Goal: Task Accomplishment & Management: Complete application form

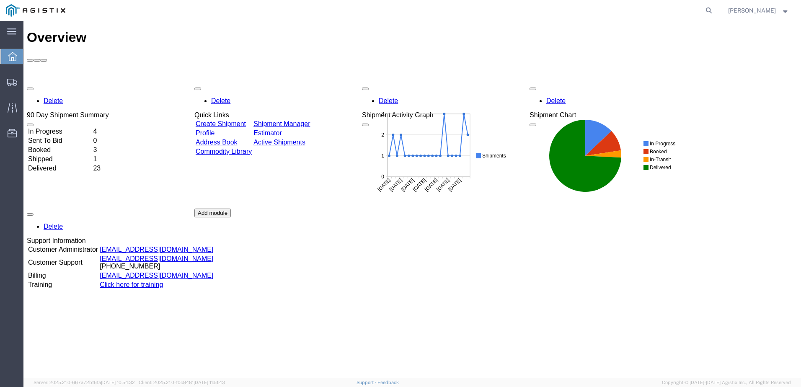
click at [230, 120] on link "Create Shipment" at bounding box center [221, 123] width 50 height 7
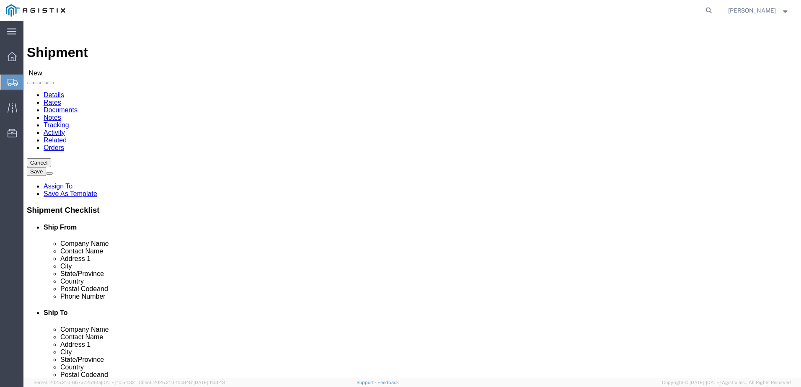
select select
click select "Select Madden Bolt PG&E"
select select "9596"
click select "Select Madden Bolt PG&E"
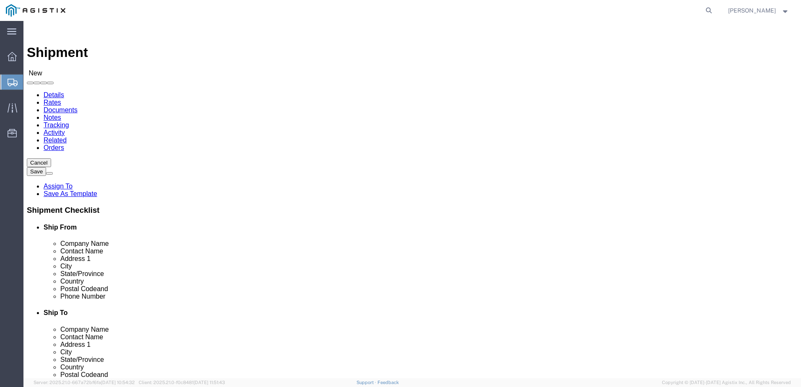
select select "PURCHORD"
select select
click select "Select All Others [GEOGRAPHIC_DATA] [GEOGRAPHIC_DATA] [GEOGRAPHIC_DATA] [GEOGRA…"
select select "23082"
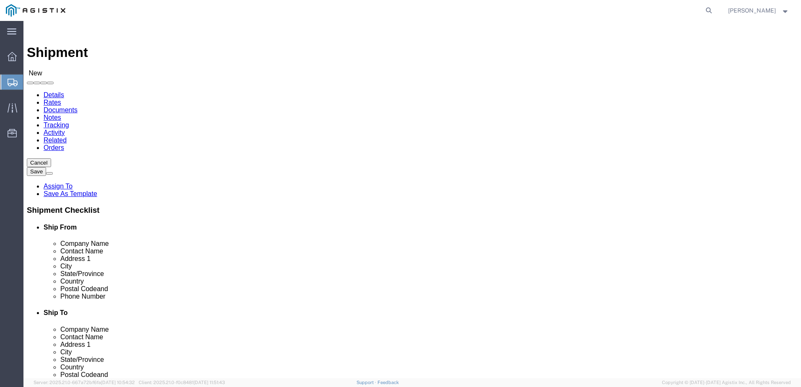
click select "Select All Others [GEOGRAPHIC_DATA] [GEOGRAPHIC_DATA] [GEOGRAPHIC_DATA] [GEOGRA…"
click input "text"
type input "Madden Bolt - [GEOGRAPHIC_DATA] Location"
click input "text"
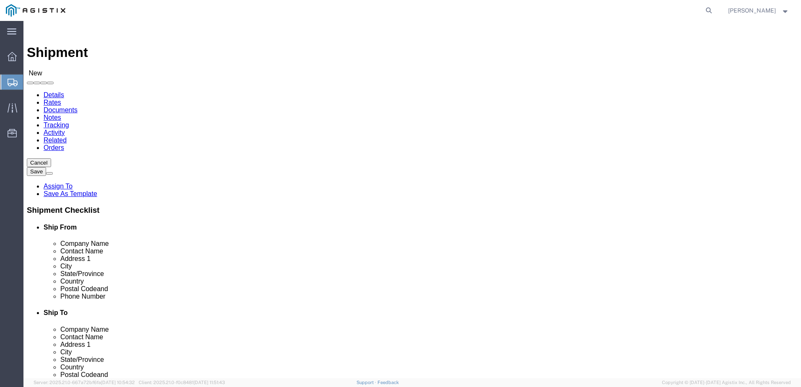
type input "[PERSON_NAME]"
type input "[STREET_ADDRESS]"
select select
type input "Hockley"
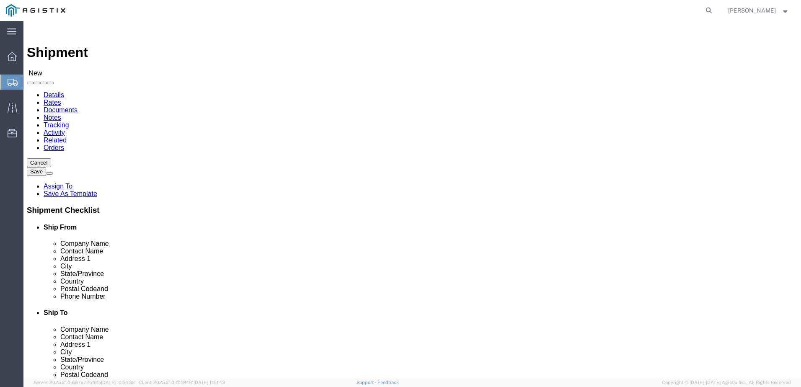
select select
select select "[GEOGRAPHIC_DATA]"
click input "text"
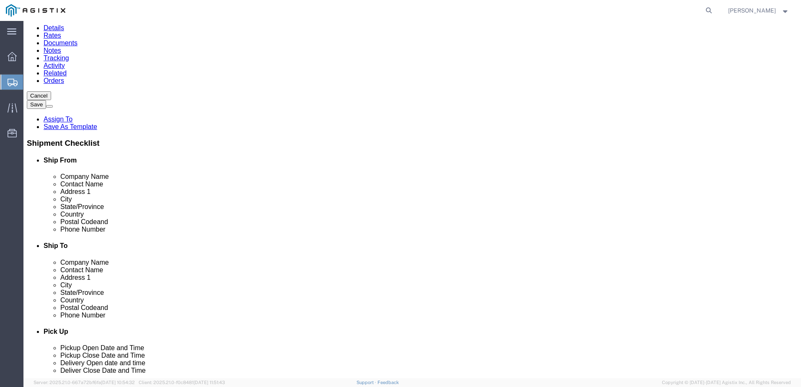
scroll to position [168, 0]
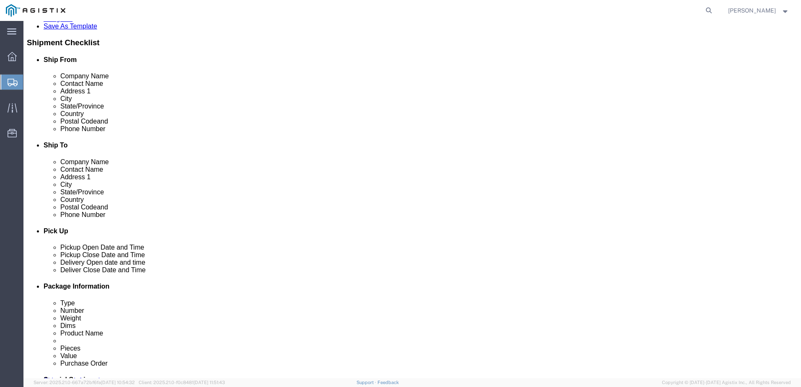
type input "94538"
select select
click input "text"
type input "7"
click input "94538"
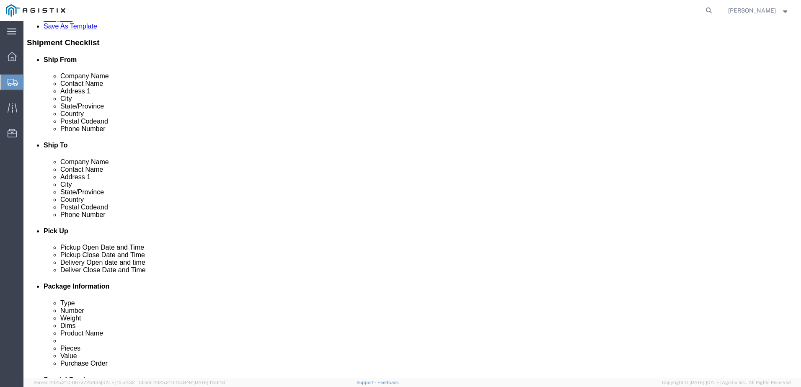
click input "94538"
type input "77447"
select select
type input "[PHONE_NUMBER]"
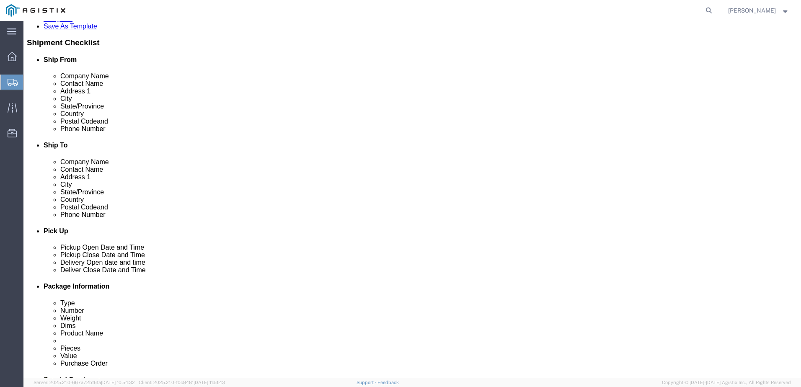
type input "602"
type input "[EMAIL_ADDRESS][DOMAIN_NAME]"
checkbox input "true"
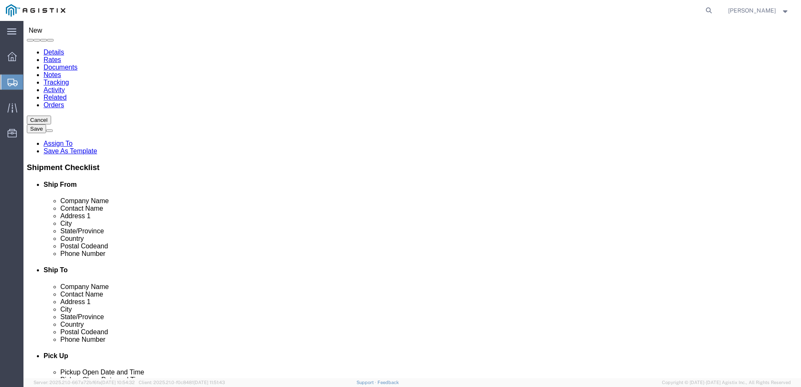
scroll to position [42, 0]
click input "text"
type input "PG&E"
type input "4"
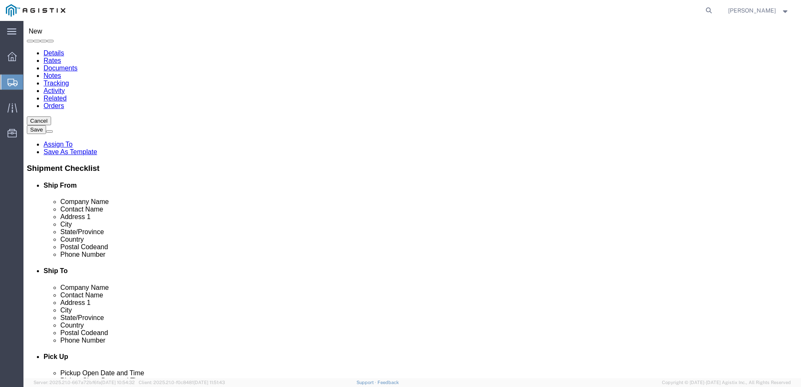
type input "[PERSON_NAME]"
type input "[STREET_ADDRESS][PERSON_NAME]"
select select
type input "Fremont"
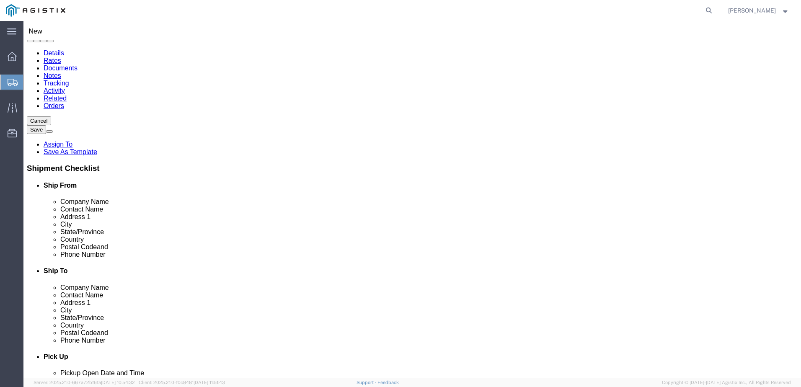
select select
select select "CA"
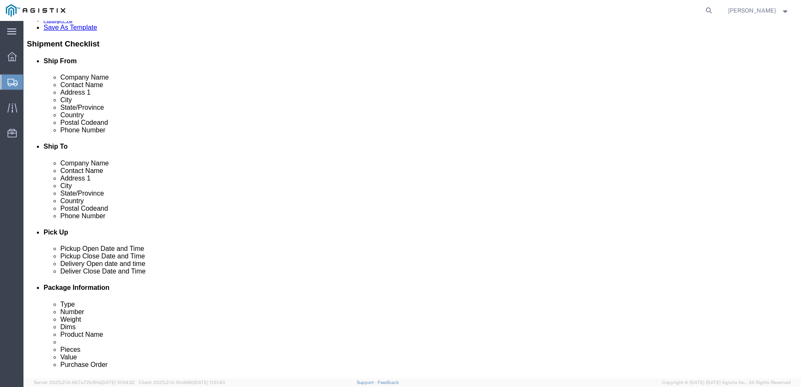
scroll to position [168, 0]
click input "Postal Code"
type input "94538"
select select
click input "text"
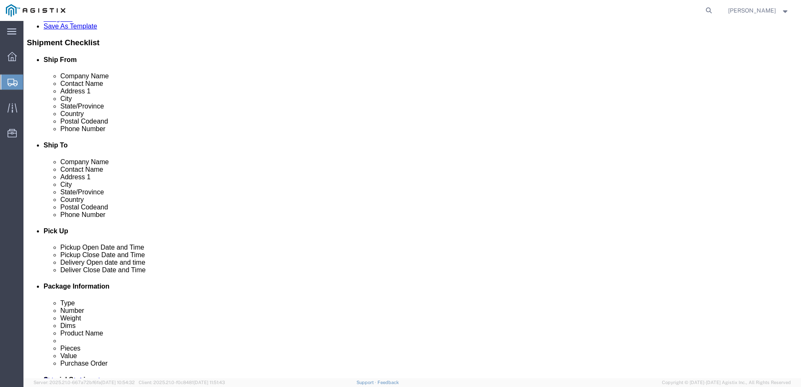
click input "text"
click div "Phone Number [PHONE_NUMBER]"
click input "5307717208"
type input "[PHONE_NUMBER]"
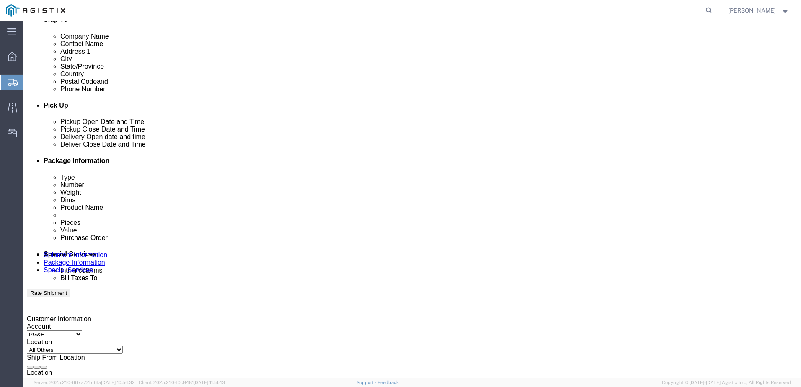
click div "[DATE] 9:00 AM"
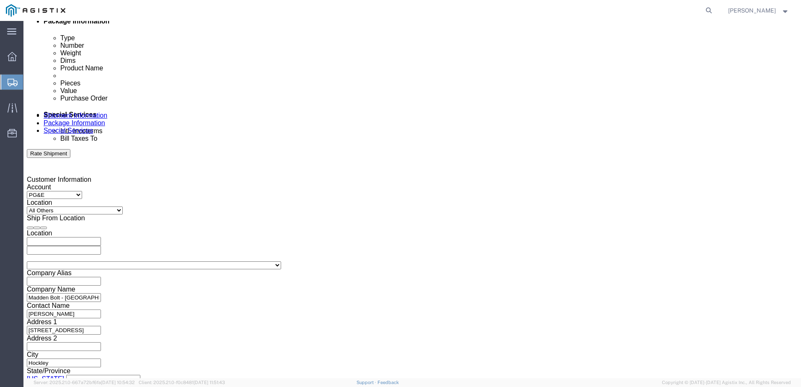
click div "Shipping Mode (Optional)"
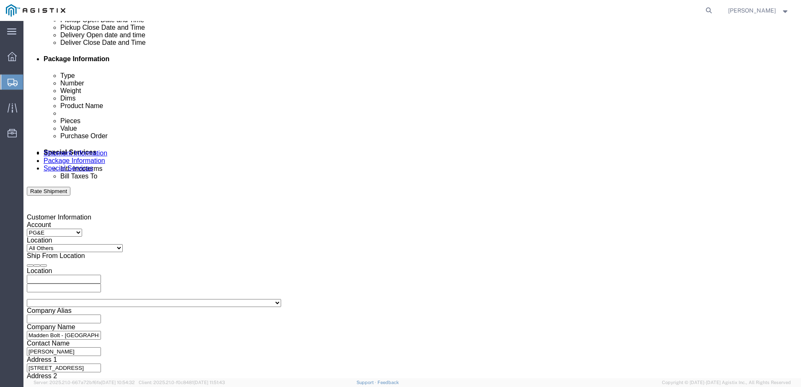
scroll to position [349, 0]
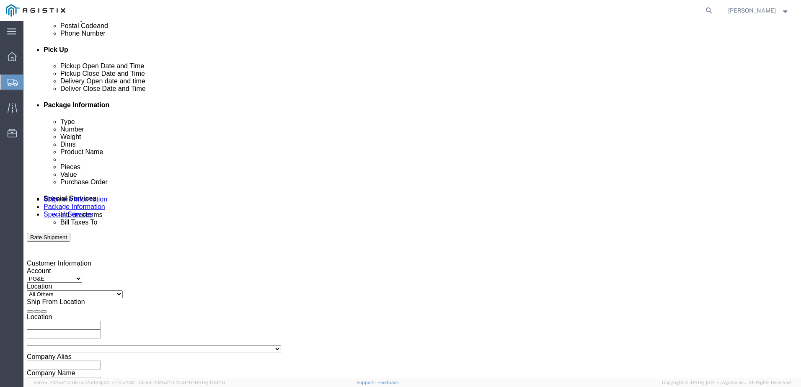
click div "[DATE] 10:00 AM"
click input "10:00 AM"
type input "3:30 PM"
click button "Apply"
click div "Pickup Date: Pickup Start Date Pickup Start Time Pickup Open Date and Time [DAT…"
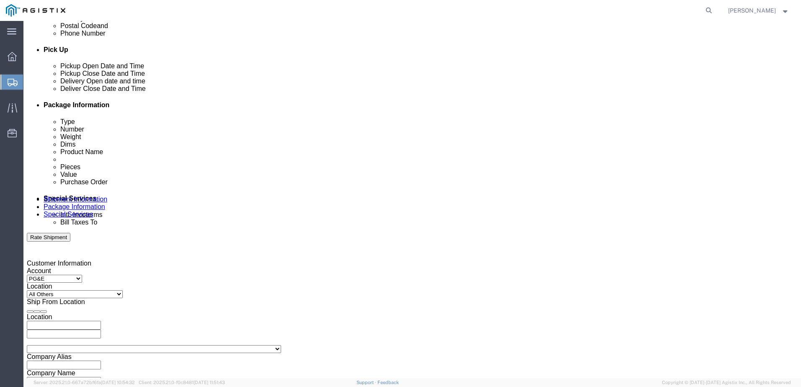
click div
click input "4:30 PM"
type input "8:00 AM"
click button "Apply"
click div
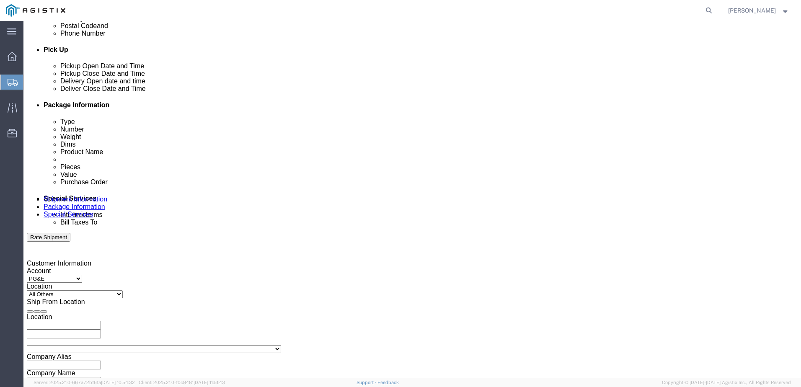
click button "Apply"
click input "text"
type input "2701234155"
click select "Select Account Type Activity ID Airline Appointment Number ASN Batch Request # …"
select select "BOL"
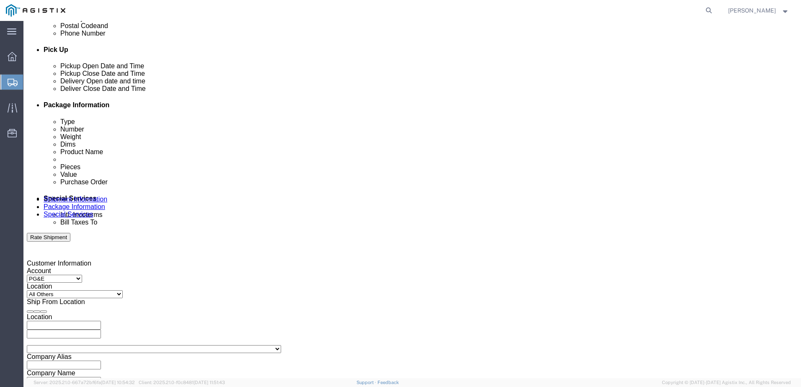
click select "Select Account Type Activity ID Airline Appointment Number ASN Batch Request # …"
click input "text"
type input "154399"
click select "Select Account Type Activity ID Airline Appointment Number ASN Batch Request # …"
select select "PURCHORD"
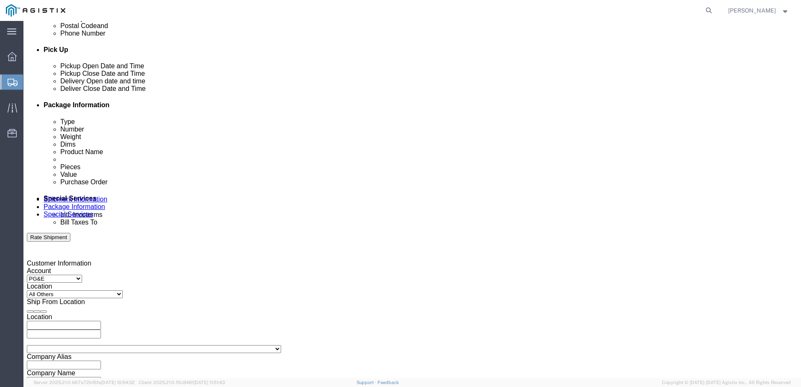
click select "Select Account Type Activity ID Airline Appointment Number ASN Batch Request # …"
click input "text"
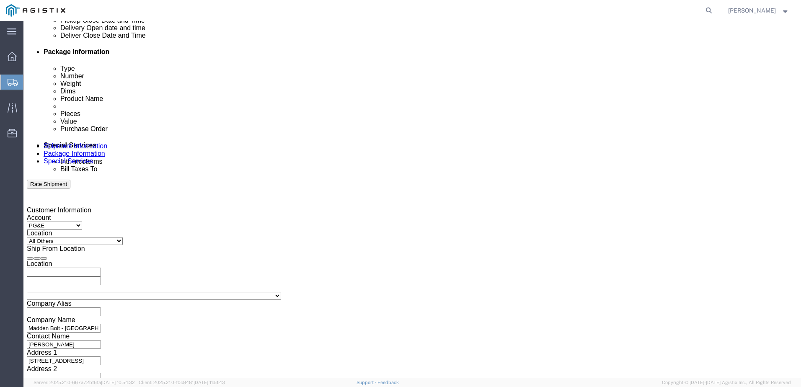
scroll to position [433, 0]
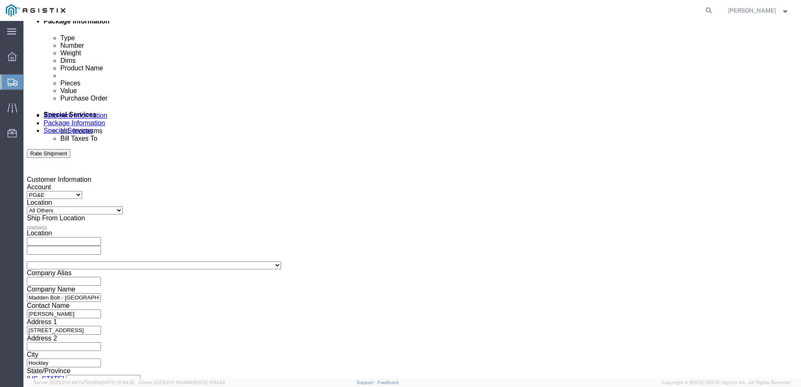
type input "667589"
click button "Continue"
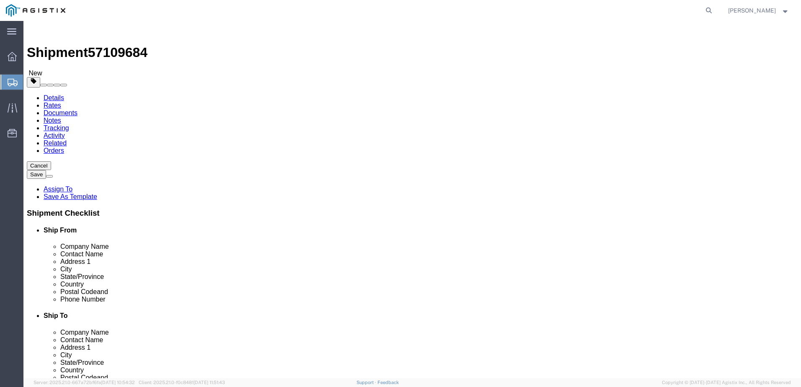
click select "Select Bulk Bundle(s) Cardboard Box(es) Carton(s) Crate(s) Drum(s) (Fiberboard)…"
select select "BNDL"
click select "Select Bulk Bundle(s) Cardboard Box(es) Carton(s) Crate(s) Drum(s) (Fiberboard)…"
click input "text"
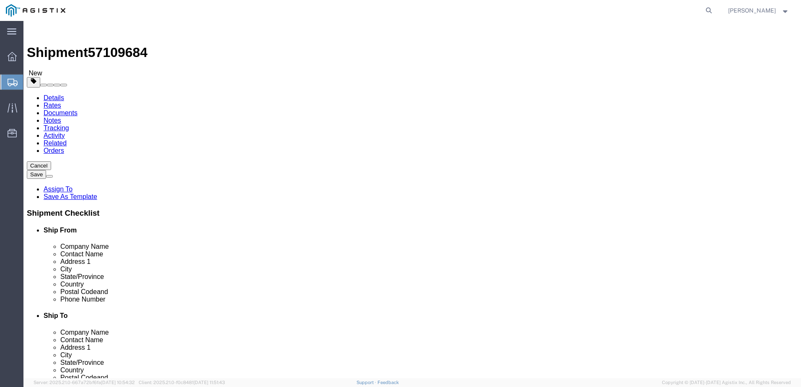
type input "126"
click input "text"
type input "70.48"
click div "Package Type Select Bulk Bundle(s) Cardboard Box(es) Carton(s) Crate(s) Drum(s)…"
click input "text"
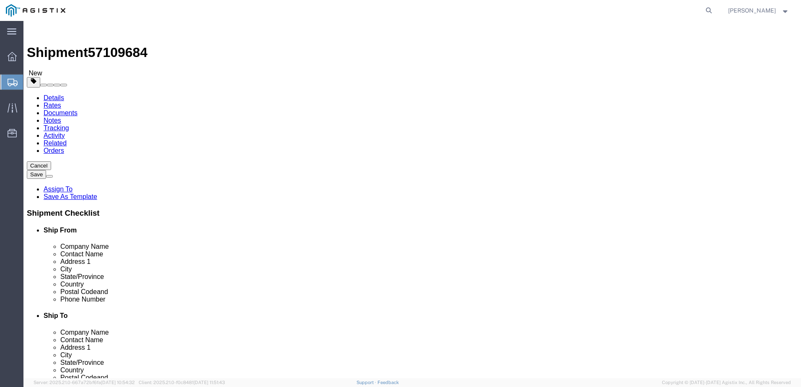
type input "70.48"
click input "0.00"
type input "4224"
click link "Add Content"
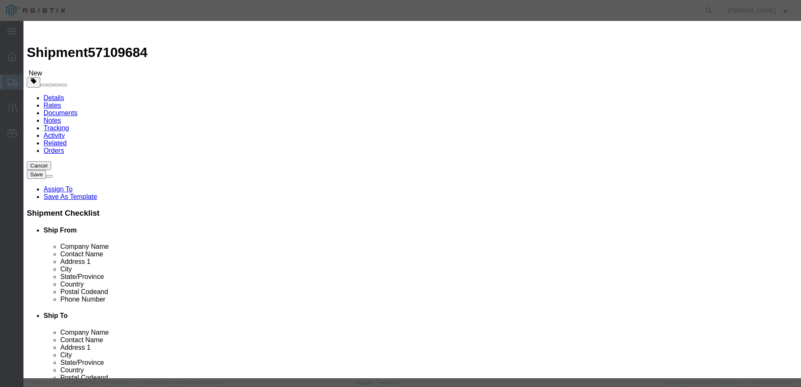
click textarea
paste textarea "REF: DWG: 1422525 MK: VM STR# 1422525 CUSTOMER PO LINE NO: 145.0' AGH, 027/166A…"
type textarea "REF: DWG: 1422525 MK: VM STR# 1422525 CUSTOMER PO LINE NO: 145.0' AGH, 027/166A…"
click input "text"
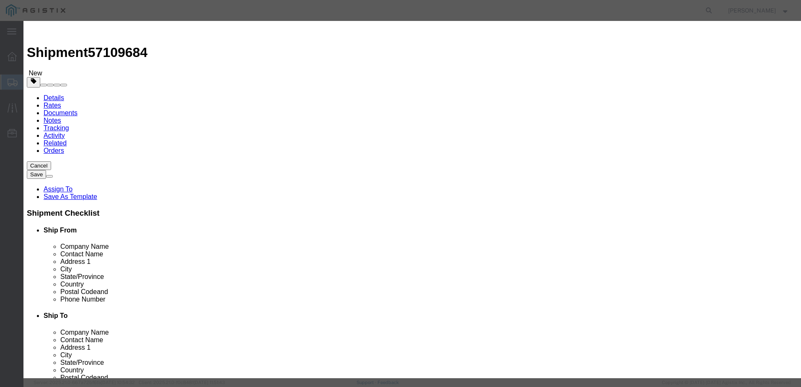
type input "ANCHOR [PERSON_NAME]"
type input "1074"
click input "0"
type input "1"
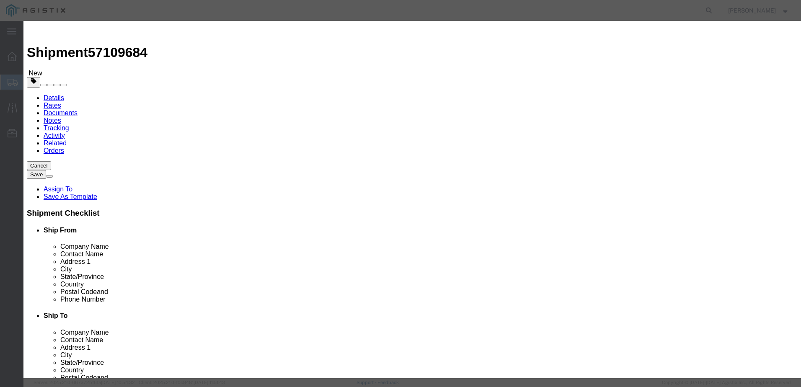
click label "Class"
click input "1074"
type input "55519"
click select "Select 50 55 60 65 70 85 92.5 100 125 175 250 300 400"
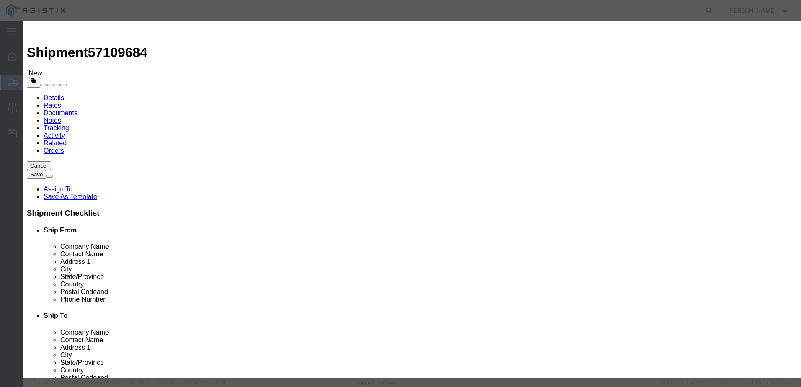
select select "50"
click select "Select 50 55 60 65 70 85 92.5 100 125 175 250 300 400"
click button "Save & Close"
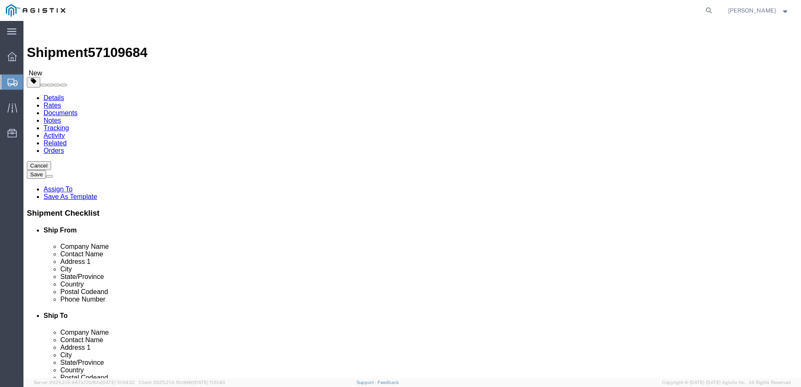
click link "Add Package"
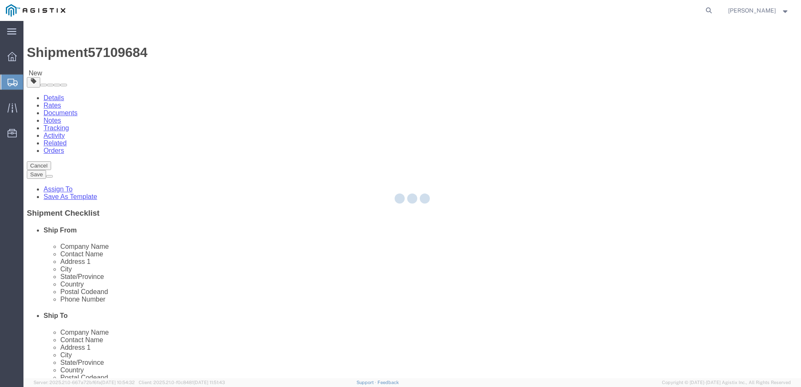
select select "BNDL"
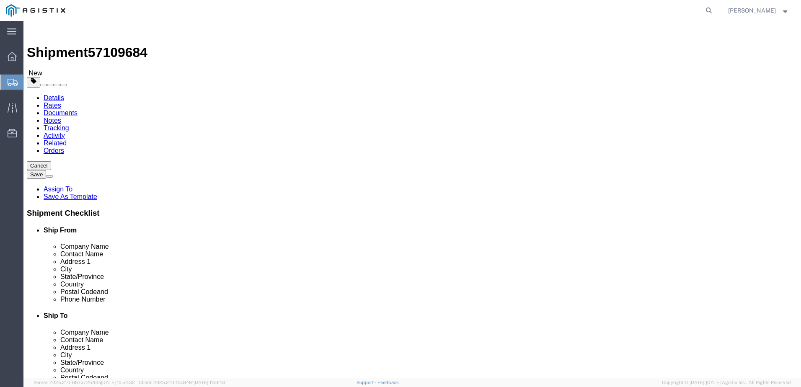
click select "Select Bulk Bundle(s) Cardboard Box(es) Carton(s) Crate(s) Drum(s) (Fiberboard)…"
select select "BNDL"
click select "Select Bulk Bundle(s) Cardboard Box(es) Carton(s) Crate(s) Drum(s) (Fiberboard)…"
click input "text"
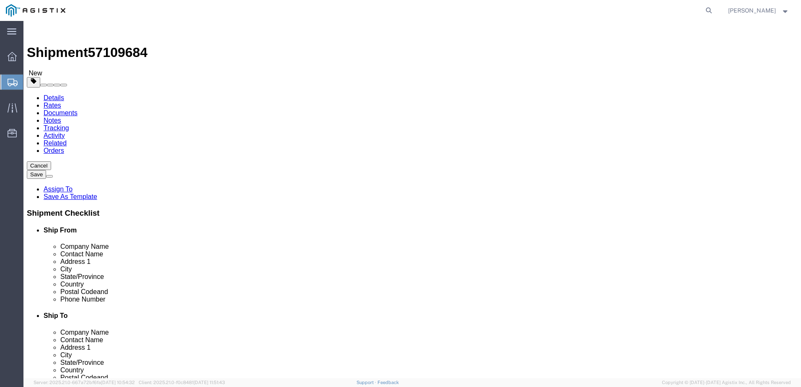
type input "129"
click input "text"
type input "89.11"
click input "text"
type input "89.11"
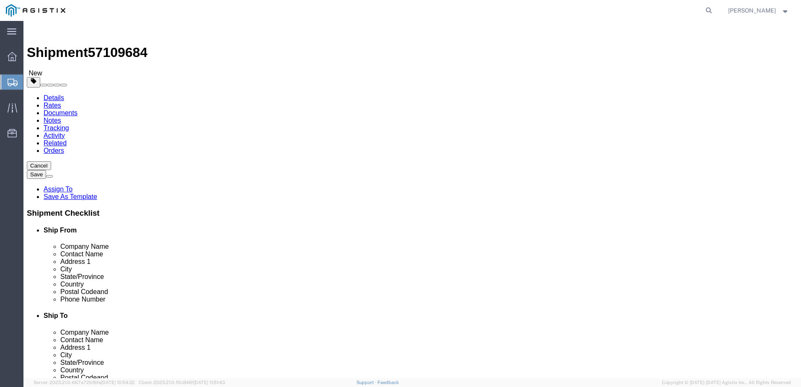
click input "0.00"
type input "6894"
click link "Add Content"
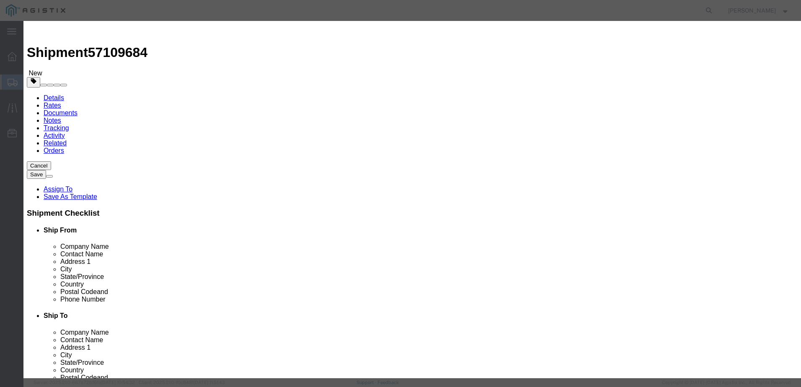
click input "text"
type input "ANCHOR [PERSON_NAME]"
type input "1074"
drag, startPoint x: 256, startPoint y: 79, endPoint x: 198, endPoint y: 79, distance: 58.6
click input "0"
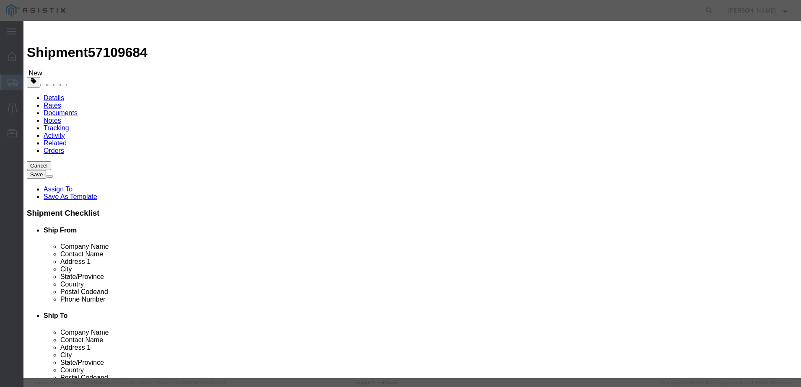
click input "0"
type input "1"
click input "1074"
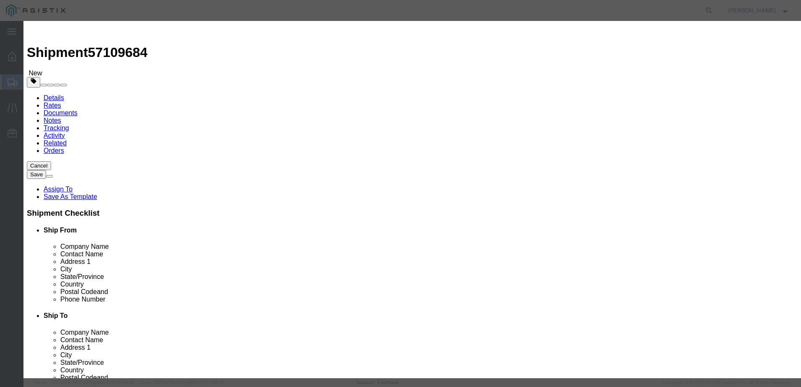
type input "9562"
click select "Select 50 55 60 65 70 85 92.5 100 125 175 250 300 400"
select select "50"
click select "Select 50 55 60 65 70 85 92.5 100 125 175 250 300 400"
click textarea
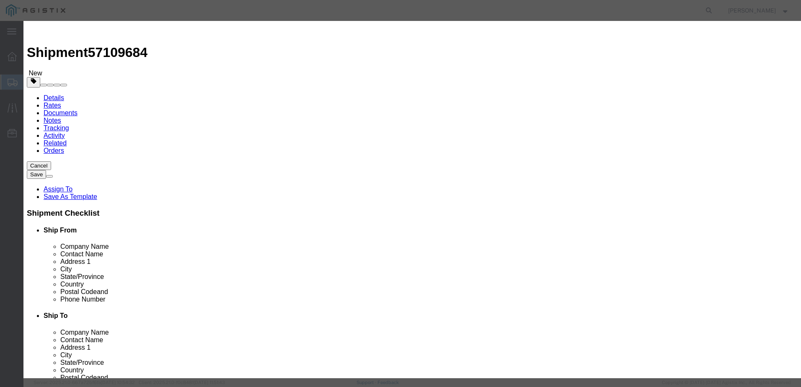
paste textarea "REF: DWG: 1422524 MK: VM STR# 1422524 CUSTOMER PO LINE NO: 145.0' AGH, 027/166 …"
type textarea "REF: DWG: 1422524 MK: VM STR# 1422524 CUSTOMER PO LINE NO: 145.0' AGH, 027/166 …"
click button "Save & Close"
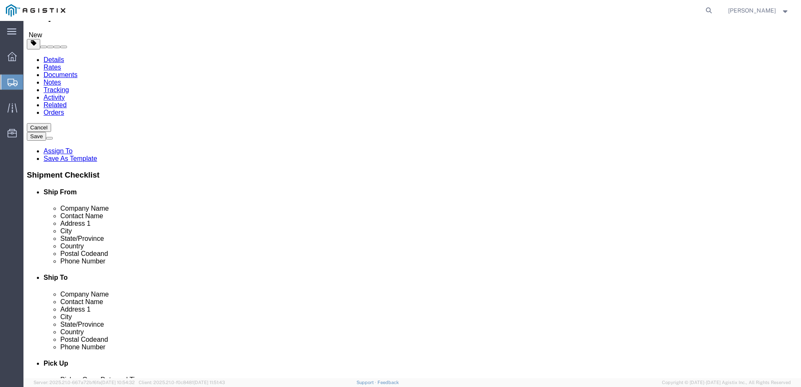
scroll to position [0, 0]
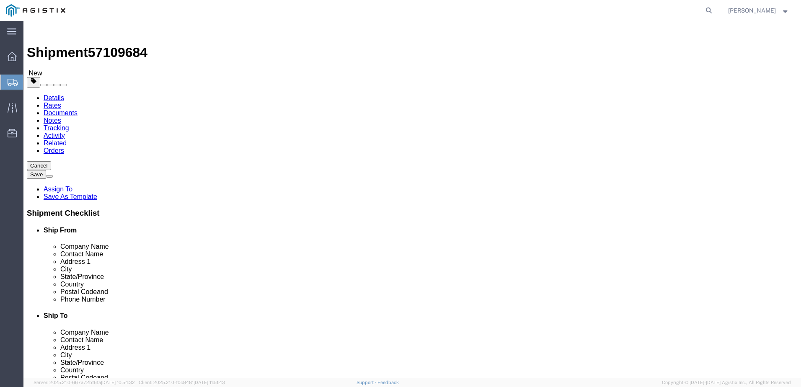
click link "Shipment Information"
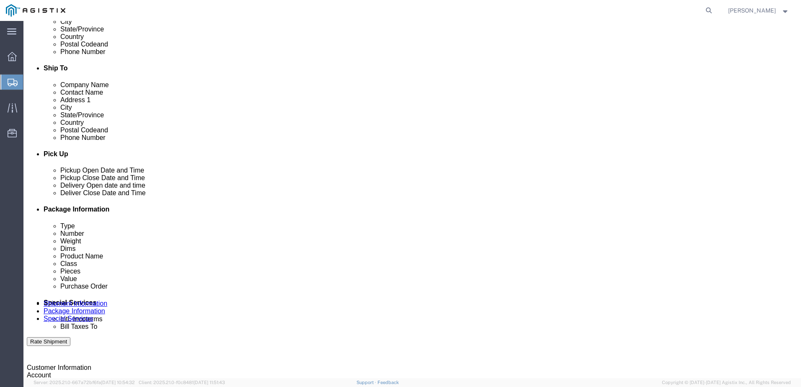
scroll to position [251, 0]
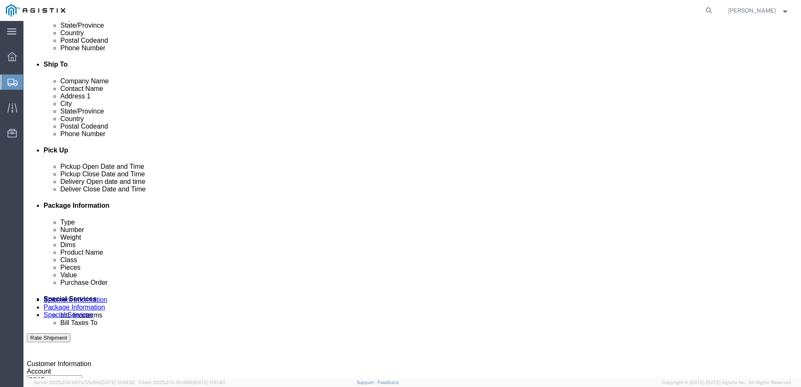
click div "[DATE] 9:00 AM"
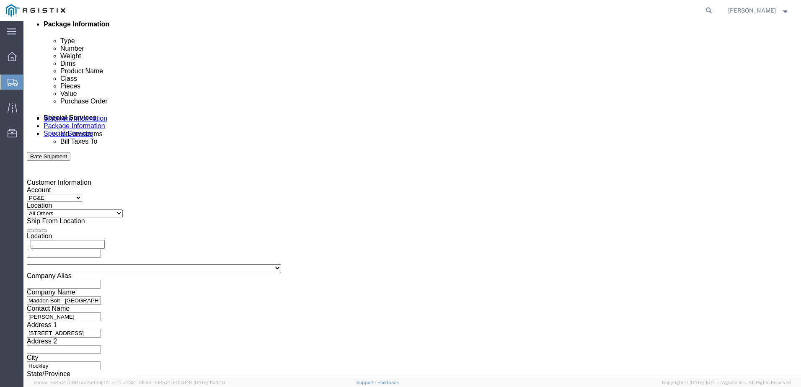
click button "Apply"
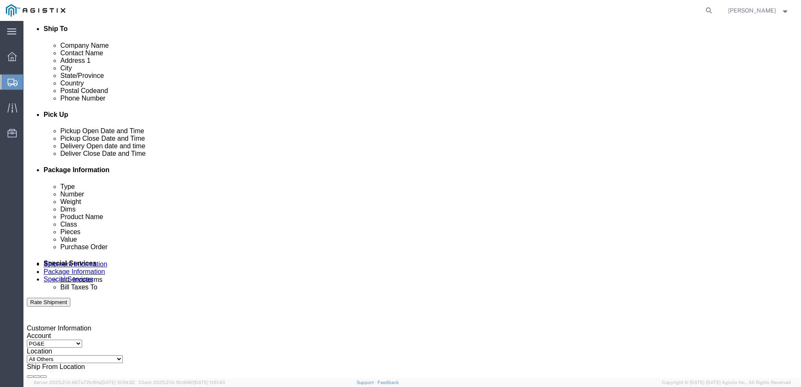
scroll to position [265, 0]
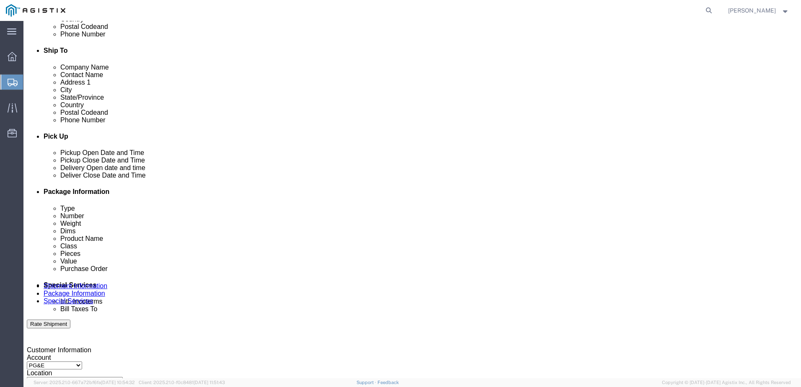
click div "[DATE] 10:00 AM"
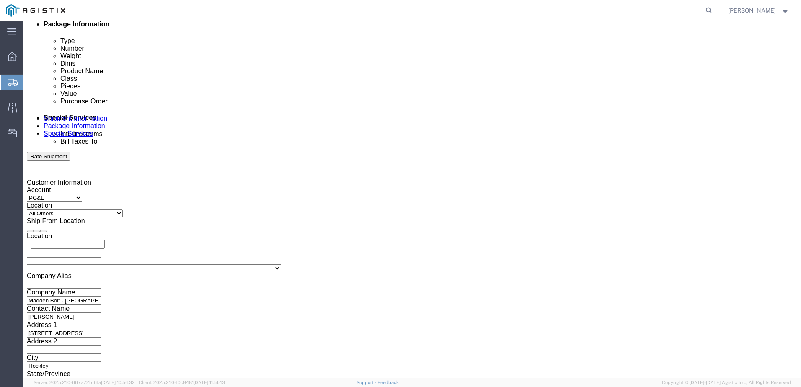
type input "3:00 PM"
click button "Apply"
click div "Shipping Mode (Optional)"
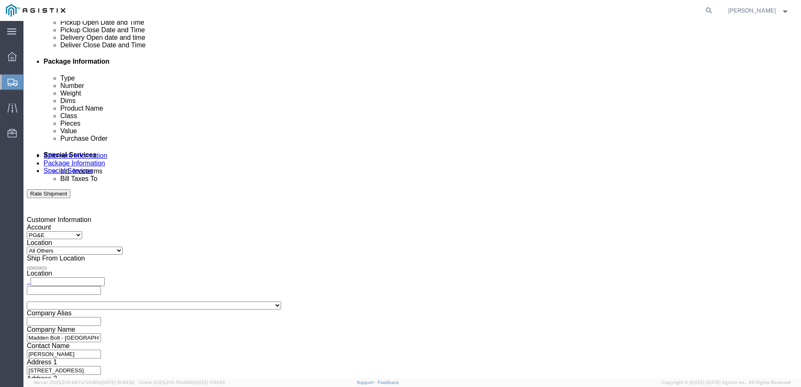
scroll to position [265, 0]
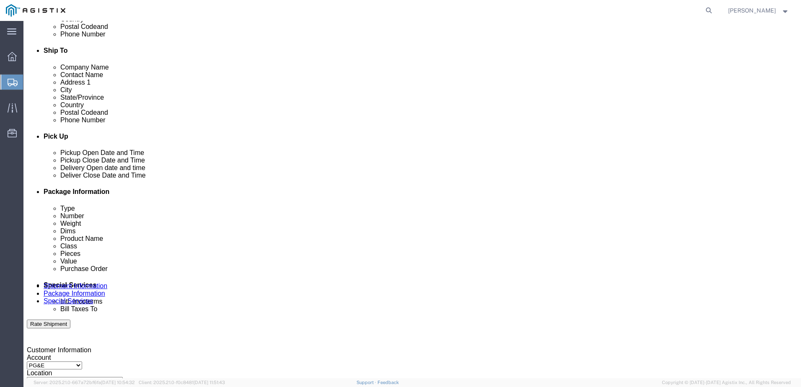
click div "[DATE] 8:00 AM"
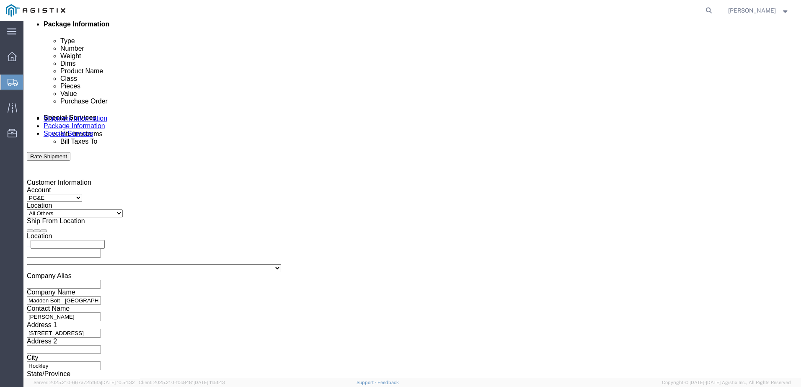
click div "Shipping Mode (Optional)"
click button "Continue"
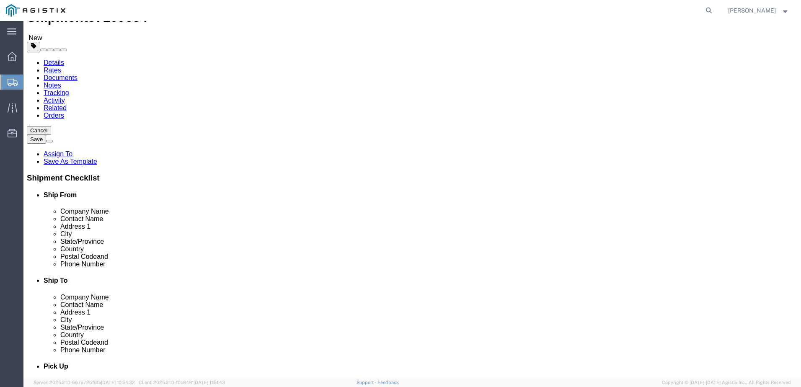
scroll to position [0, 0]
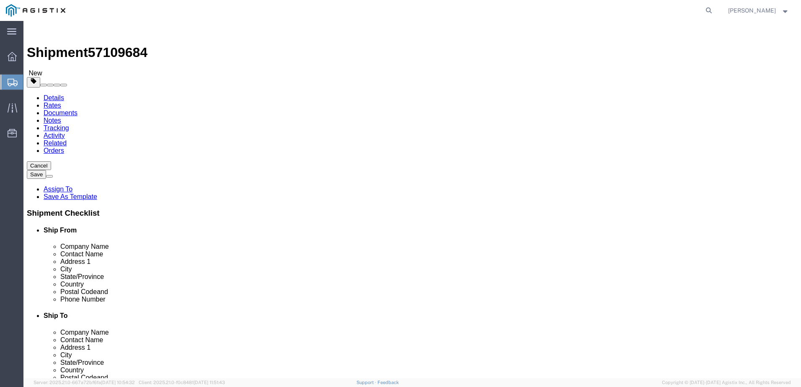
click dd "55519.00 USD"
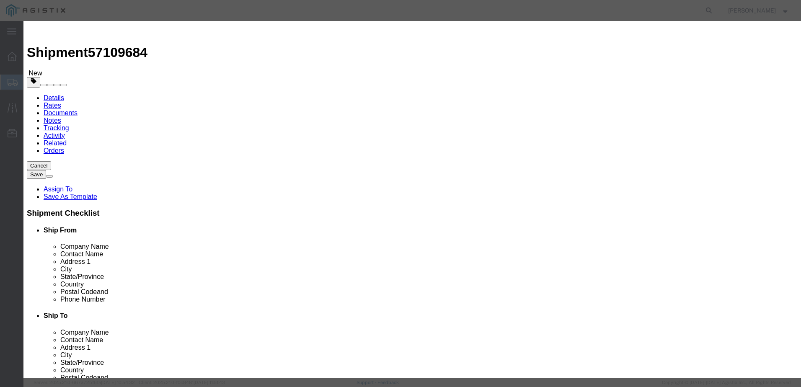
click input "55519.00"
type input "5519.00"
click button "Save & Close"
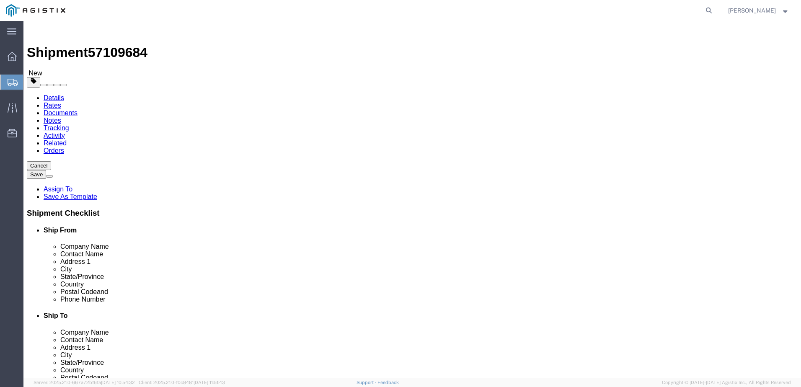
click button "Rate Shipment"
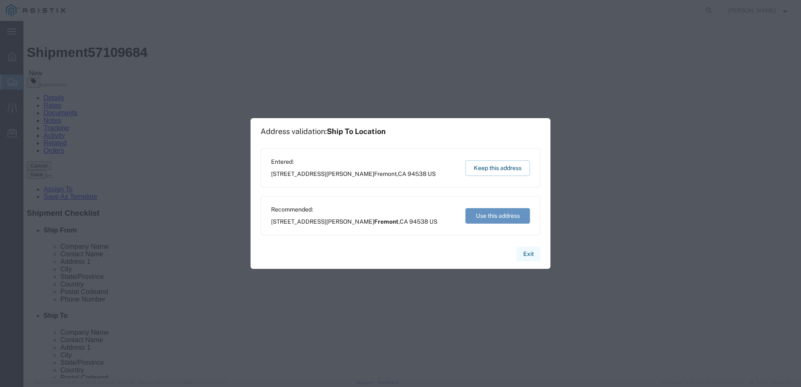
click at [524, 254] on button "Exit" at bounding box center [528, 254] width 24 height 15
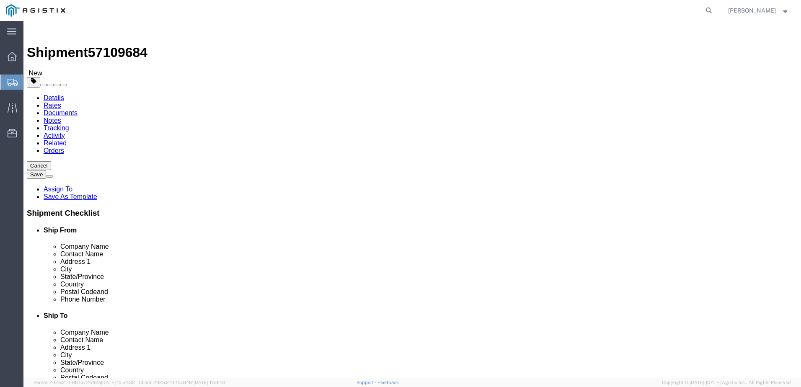
click icon
drag, startPoint x: 449, startPoint y: 260, endPoint x: 373, endPoint y: 260, distance: 75.8
click div "Address [STREET_ADDRESS][PERSON_NAME]"
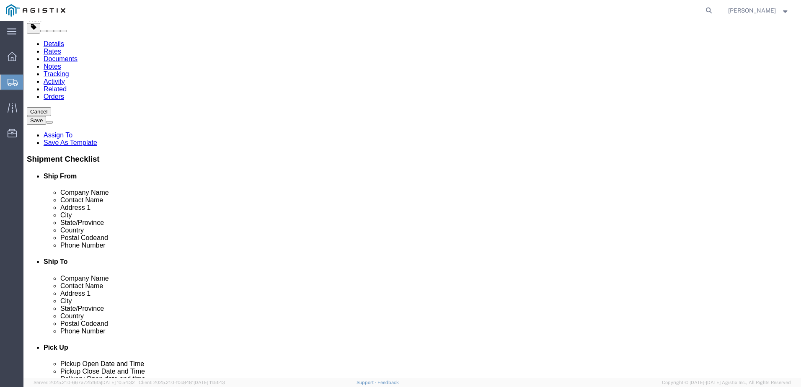
scroll to position [168, 0]
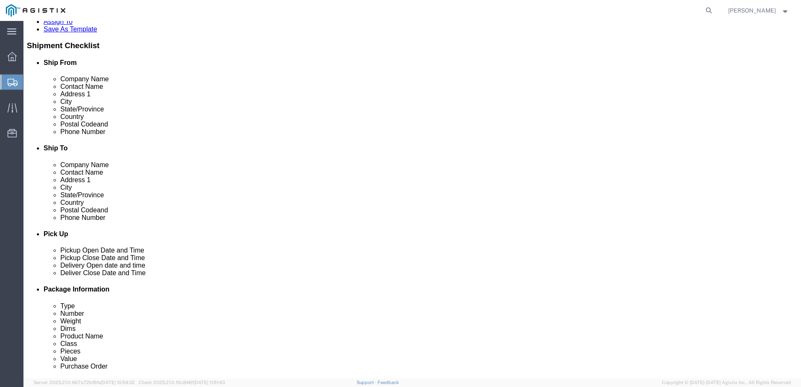
type input "[STREET_ADDRESS][PERSON_NAME]"
select select
click button "Rate Shipment"
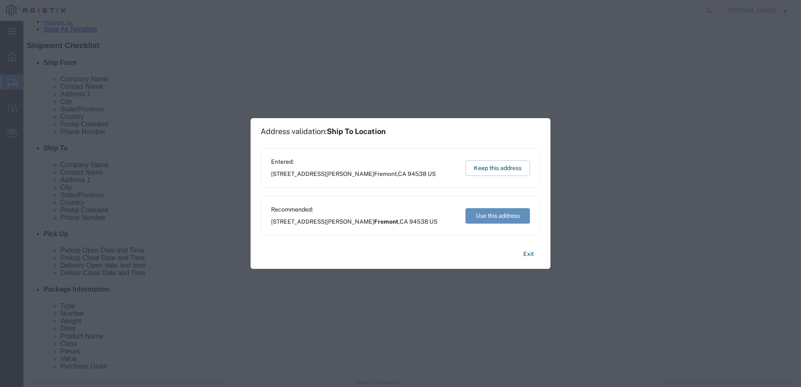
click at [508, 216] on button "Use this address" at bounding box center [497, 215] width 64 height 15
type input "Fremont"
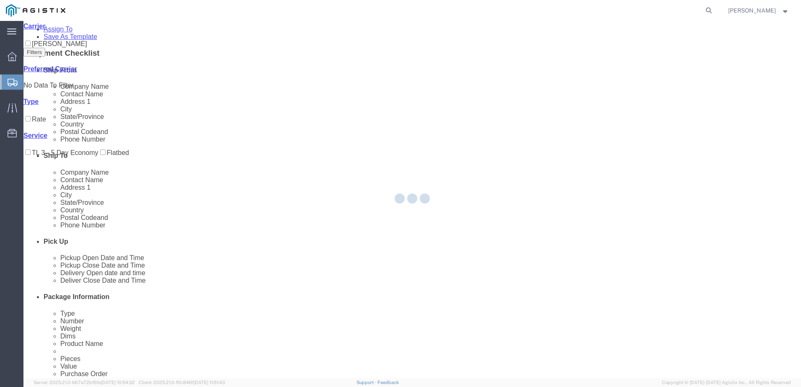
scroll to position [0, 0]
